Goal: Task Accomplishment & Management: Manage account settings

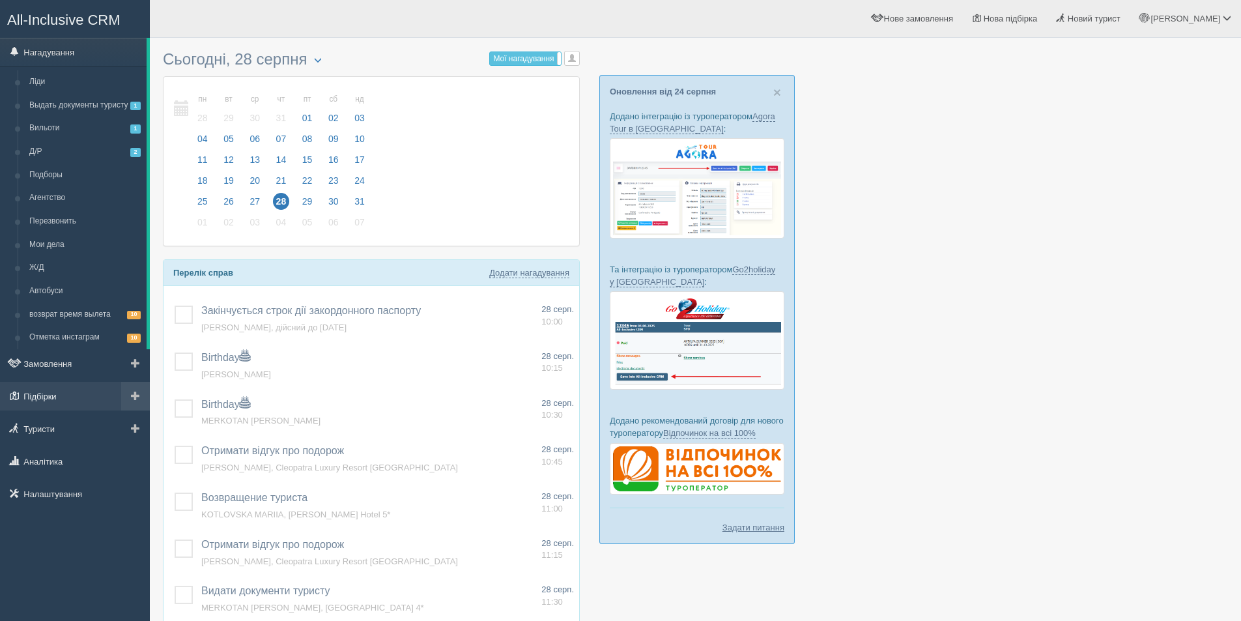
click at [44, 397] on link "Підбірки" at bounding box center [75, 396] width 150 height 29
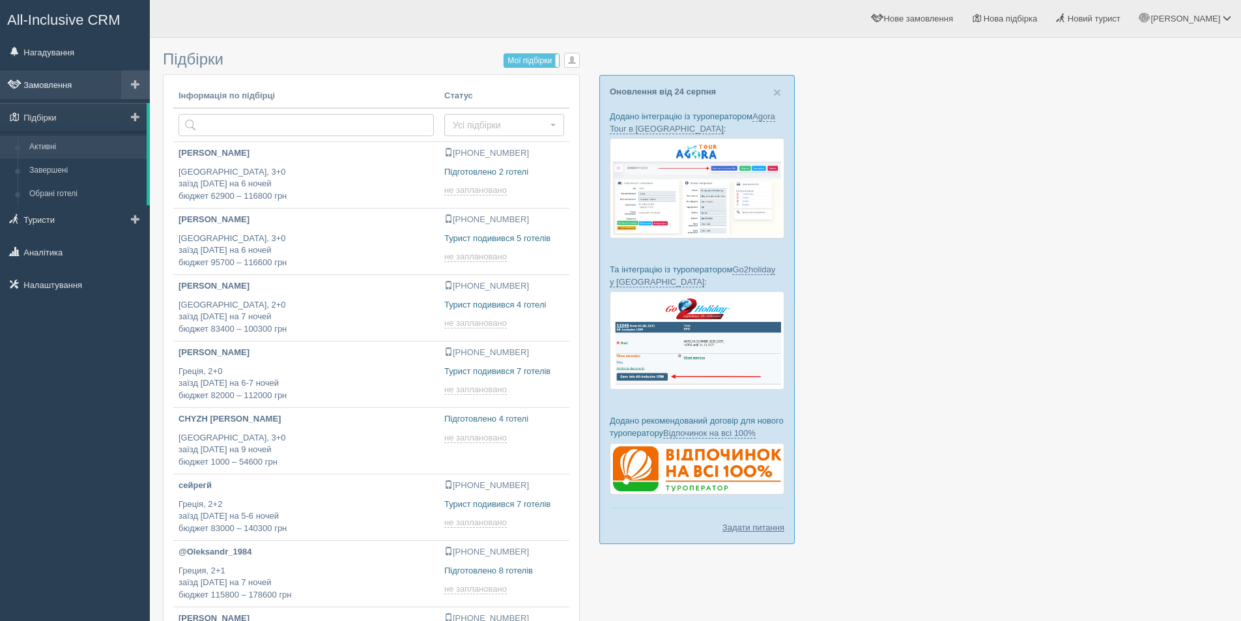
click at [59, 94] on link "Замовлення" at bounding box center [75, 84] width 150 height 29
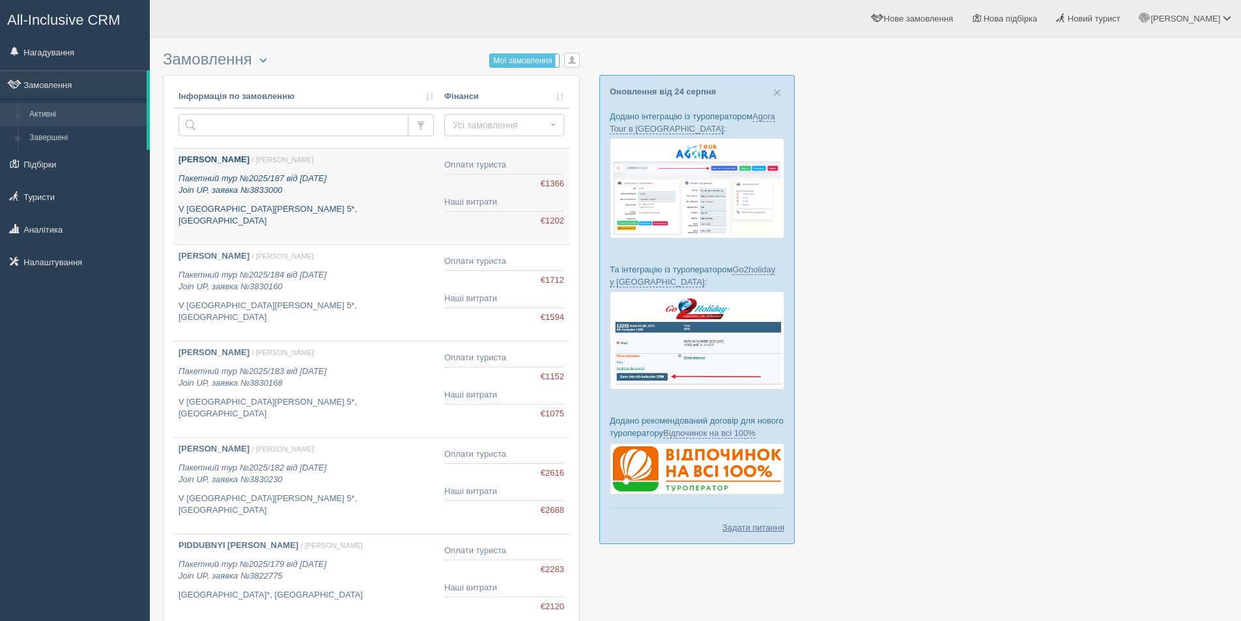
click at [369, 216] on link "HERMAN OLENA / Дарина Г. Пакетний тур №2025/187 від 28.08.2025 Join UP, заявка …" at bounding box center [306, 197] width 266 height 96
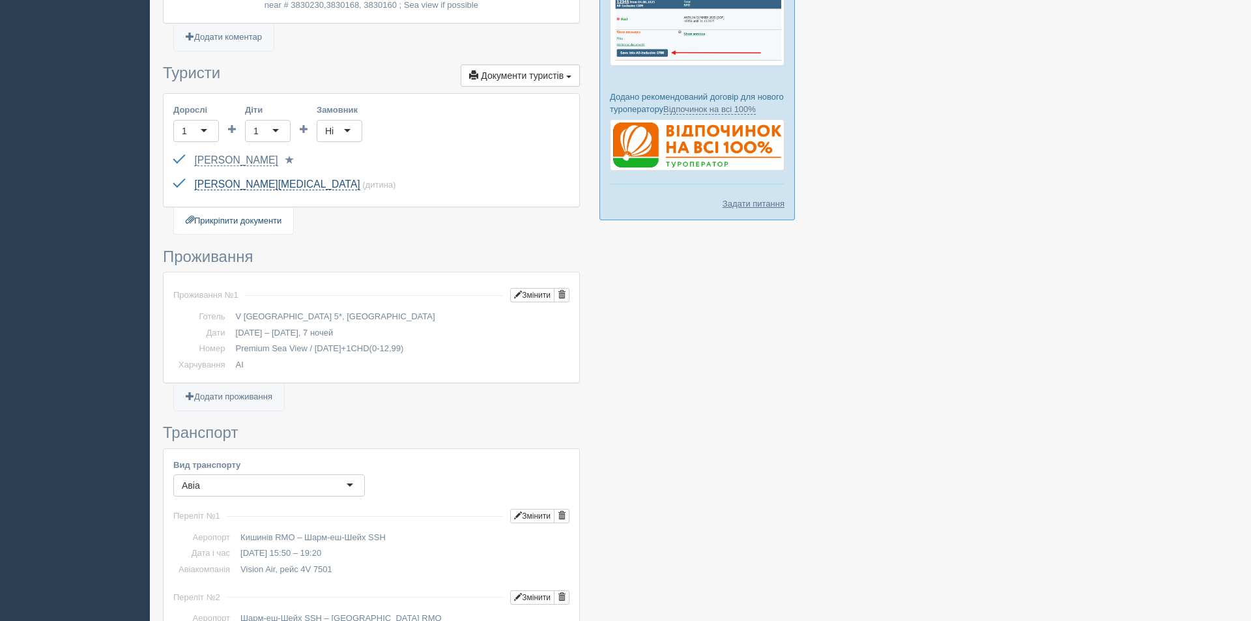
scroll to position [323, 0]
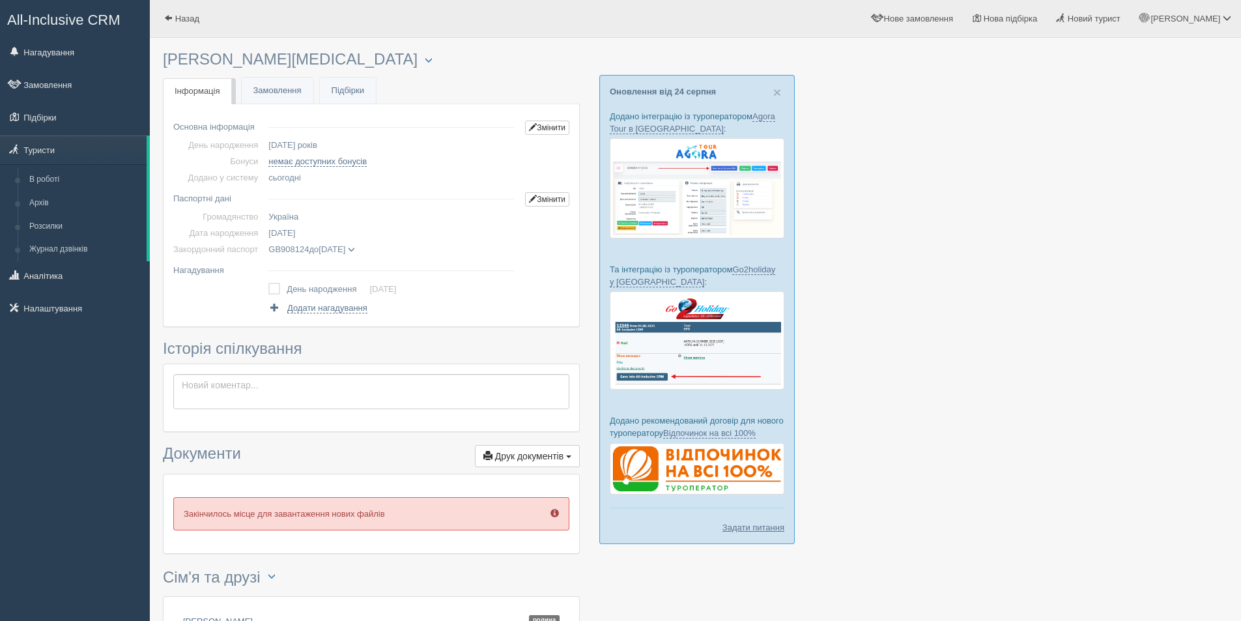
click at [1037, 308] on div at bounding box center [695, 388] width 1065 height 689
